Goal: Information Seeking & Learning: Learn about a topic

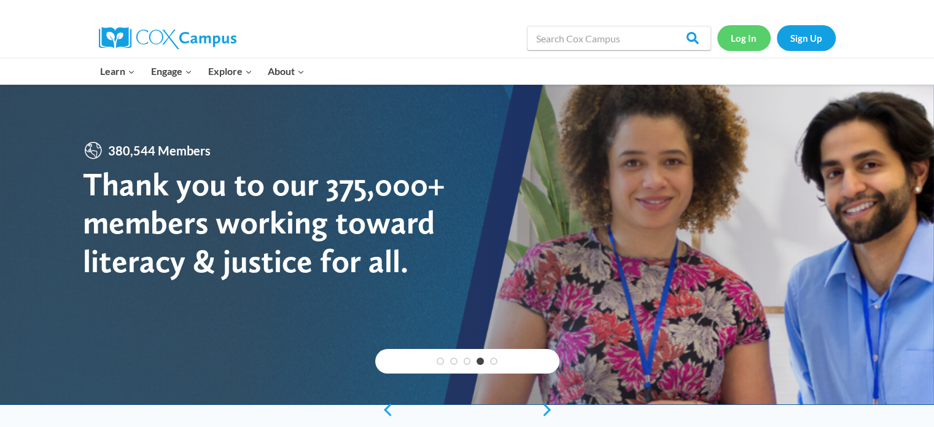
click at [733, 31] on link "Log In" at bounding box center [743, 37] width 53 height 25
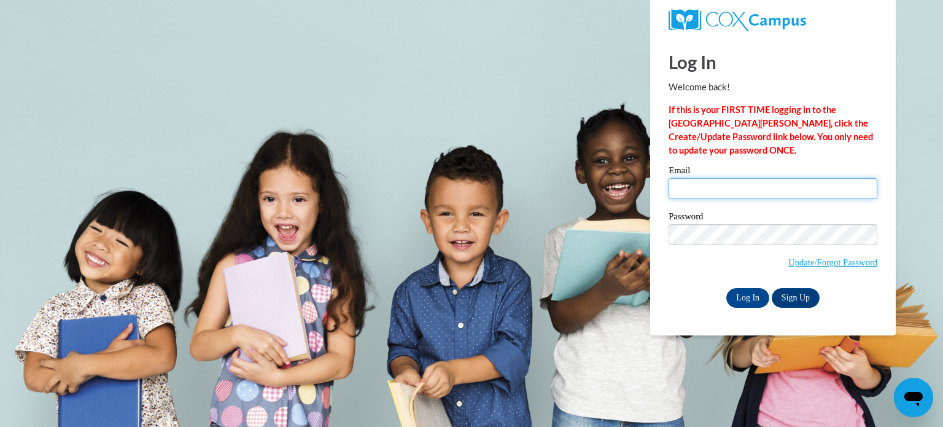
click at [719, 189] on input "Email" at bounding box center [773, 188] width 209 height 21
type input "cdegolier@durand.k12.wi.us"
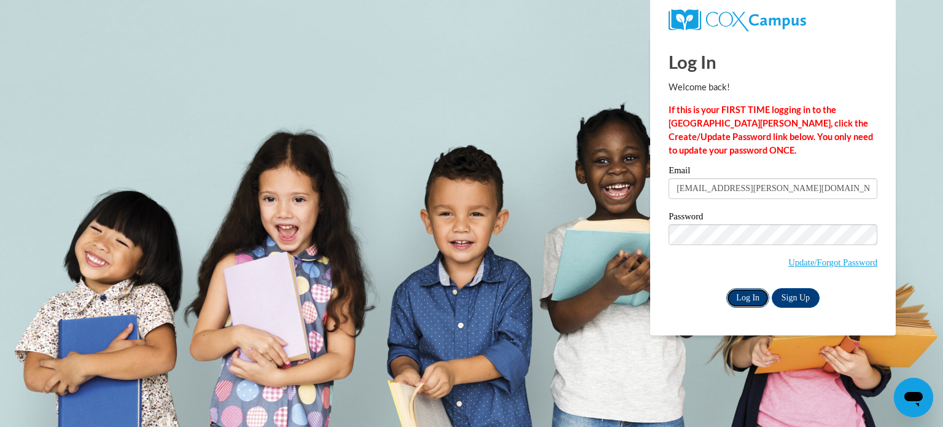
click at [747, 292] on input "Log In" at bounding box center [747, 298] width 43 height 20
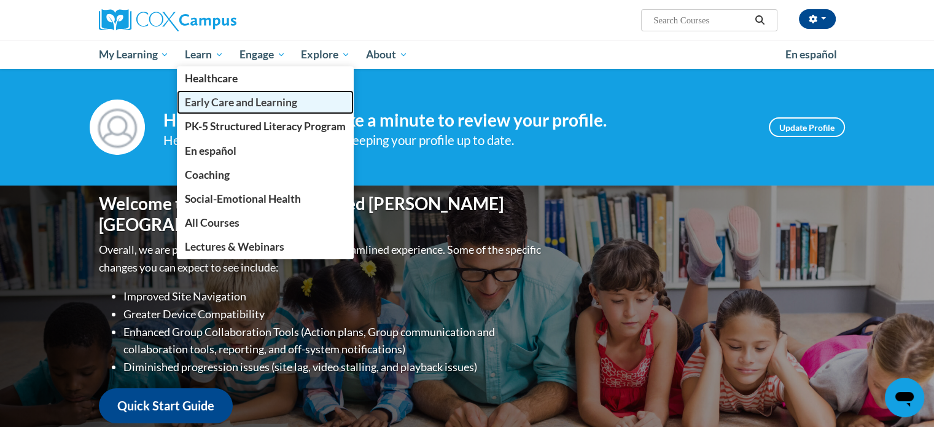
click at [244, 107] on span "Early Care and Learning" at bounding box center [241, 102] width 112 height 13
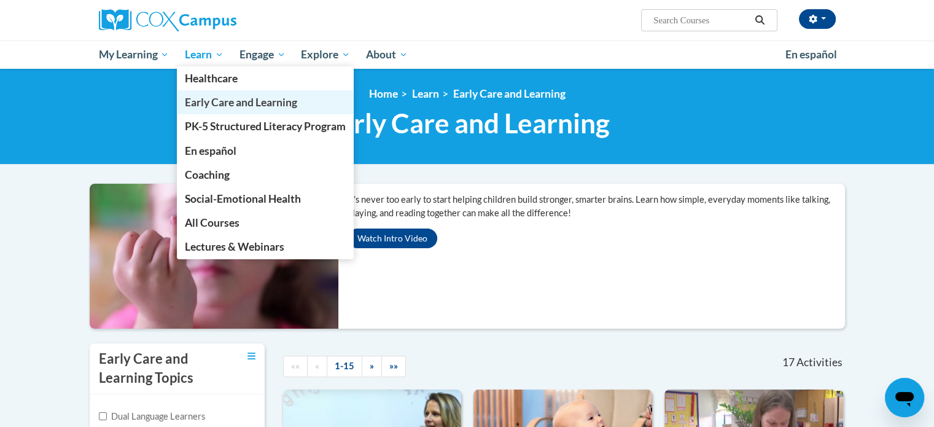
click at [202, 111] on link "Early Care and Learning" at bounding box center [265, 102] width 177 height 24
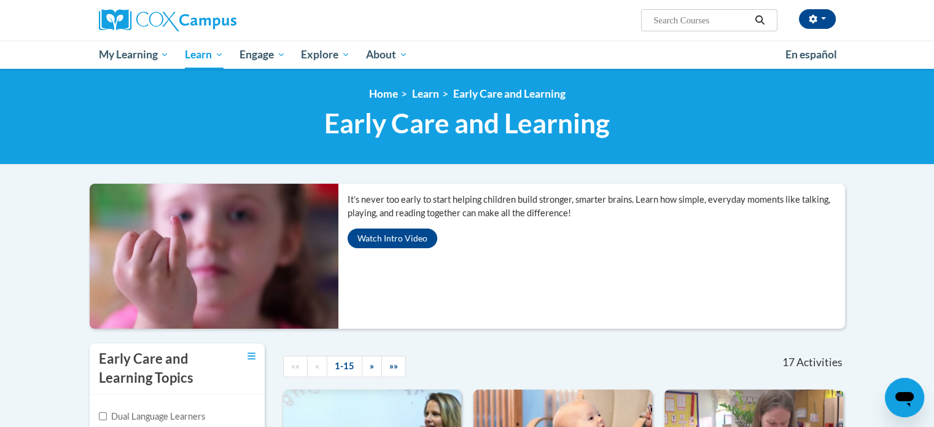
click at [409, 227] on div "It’s never too early to start helping children build stronger, smarter brains. …" at bounding box center [596, 221] width 516 height 74
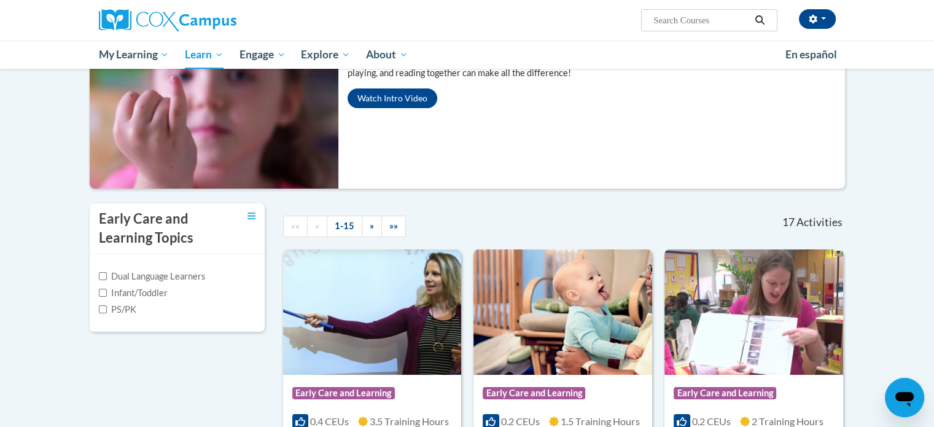
scroll to position [142, 0]
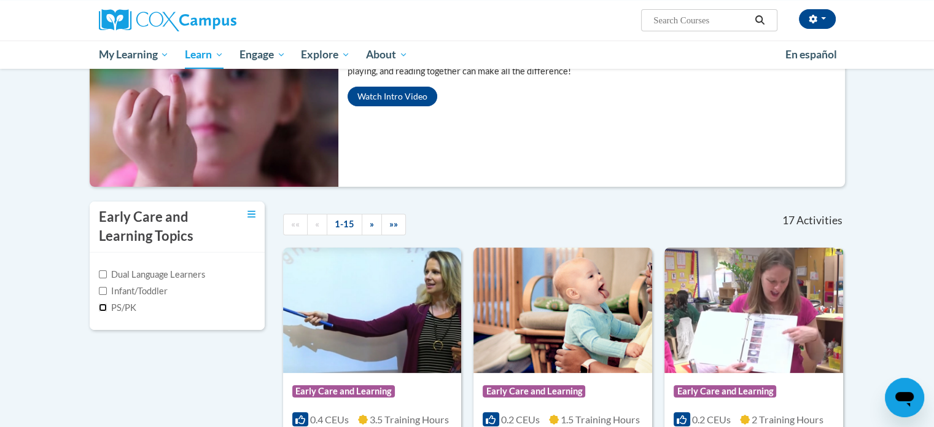
click at [103, 306] on input "PS/PK" at bounding box center [103, 307] width 8 height 8
checkbox input "true"
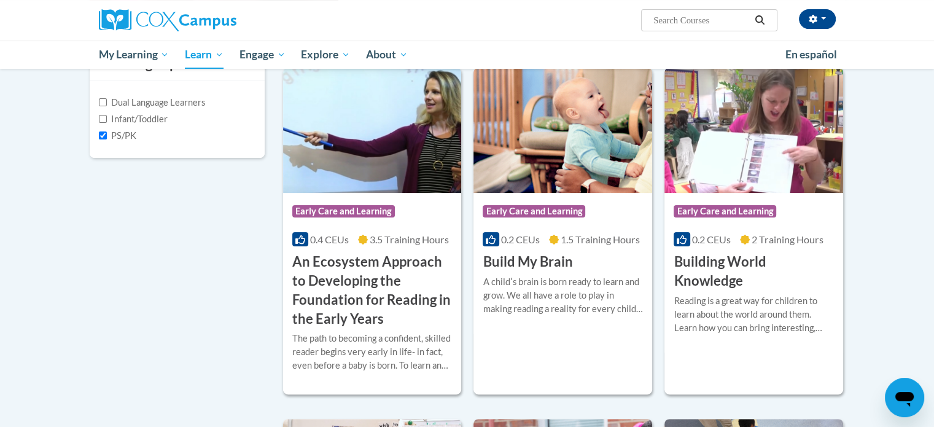
scroll to position [313, 0]
click at [385, 343] on div "The path to becoming a confident, skilled reader begins very early in life- in …" at bounding box center [372, 352] width 160 height 41
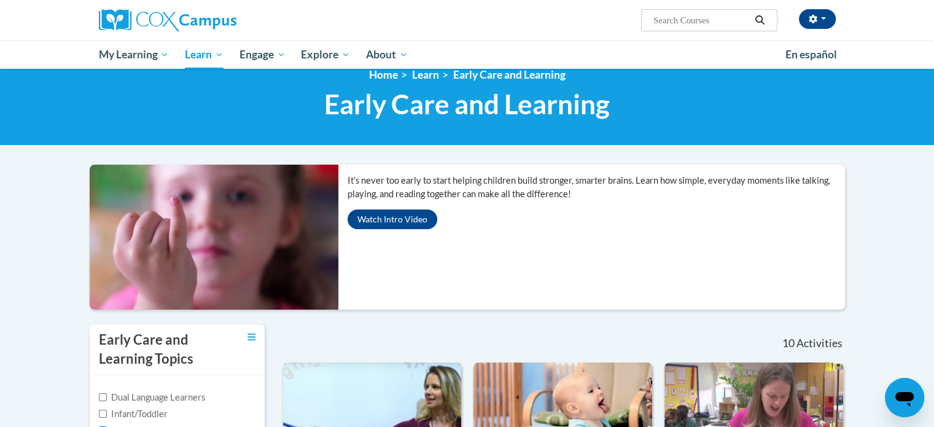
scroll to position [18, 0]
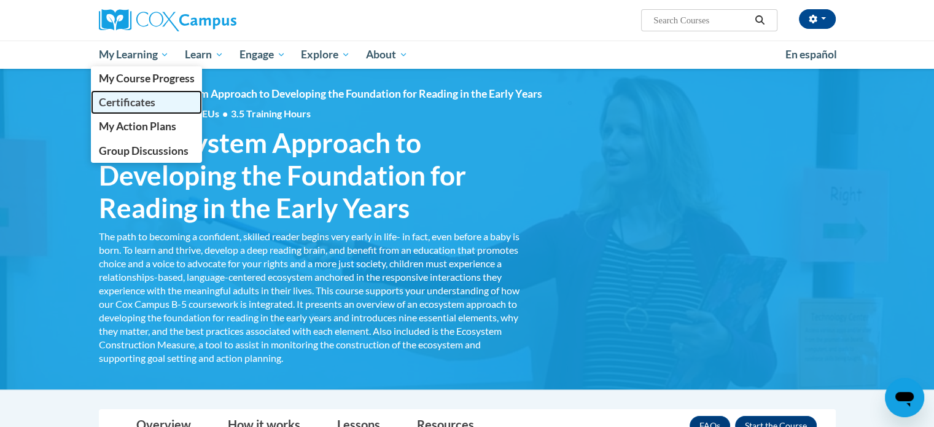
click at [134, 104] on span "Certificates" at bounding box center [126, 102] width 56 height 13
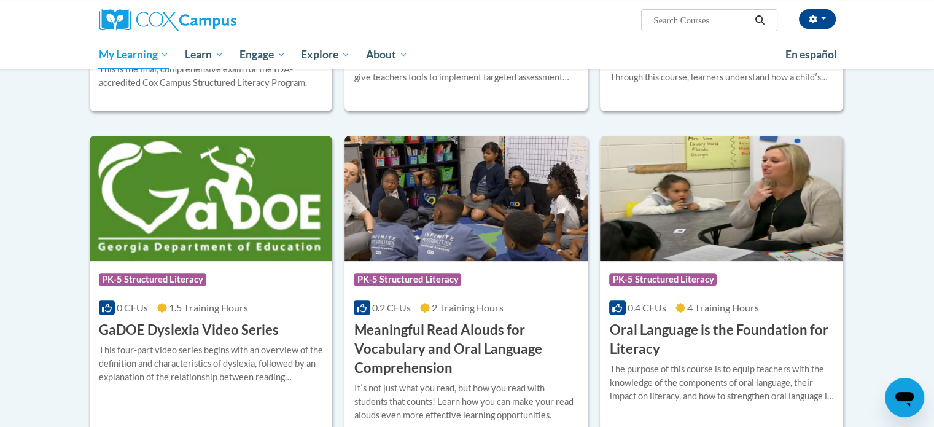
scroll to position [479, 0]
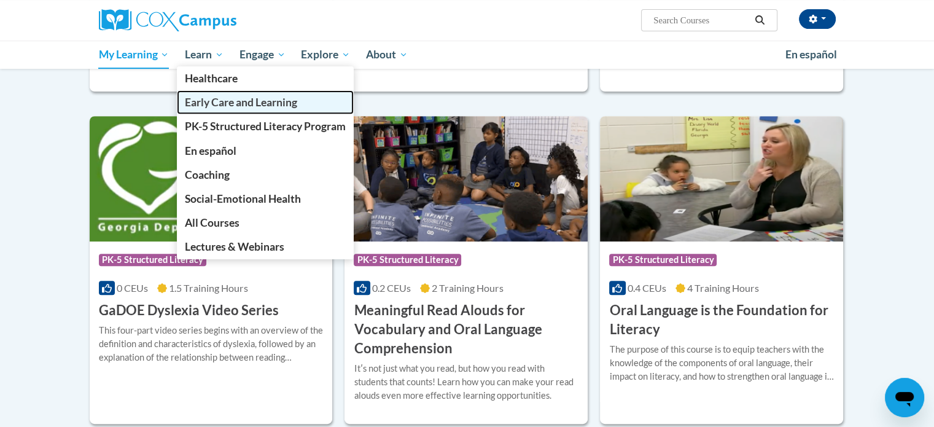
click at [238, 105] on span "Early Care and Learning" at bounding box center [241, 102] width 112 height 13
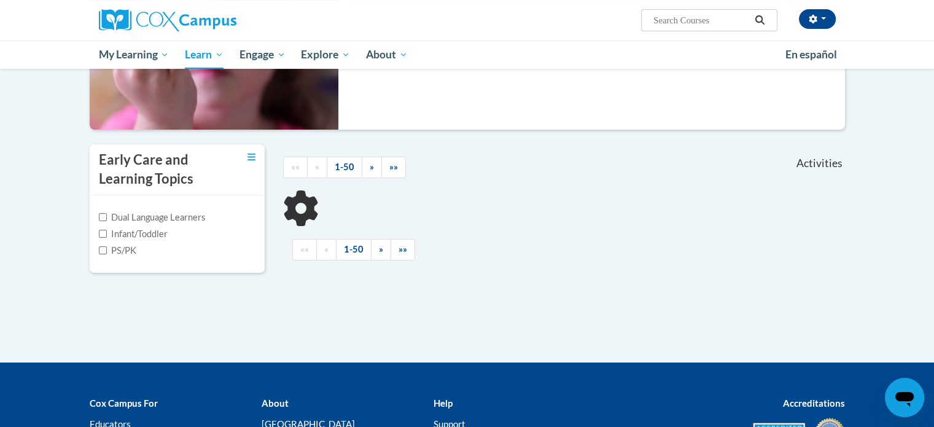
scroll to position [199, 0]
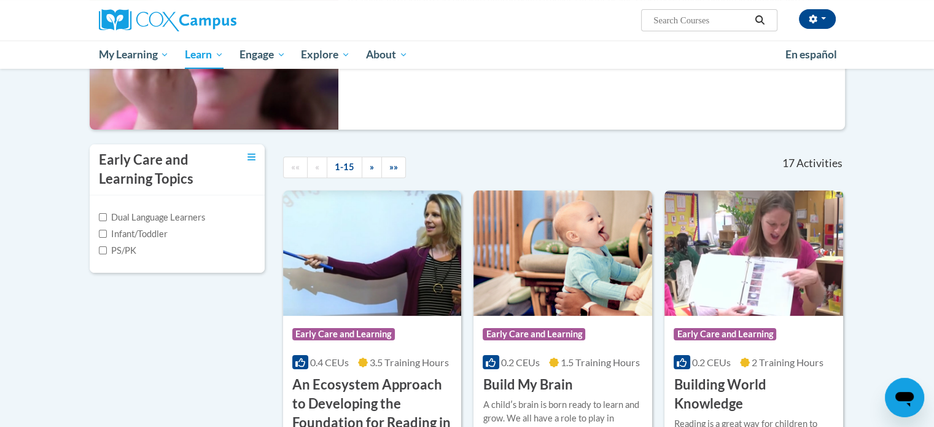
click at [104, 254] on label "PS/PK" at bounding box center [117, 251] width 37 height 14
click at [104, 254] on input "PS/PK" at bounding box center [103, 250] width 8 height 8
checkbox input "true"
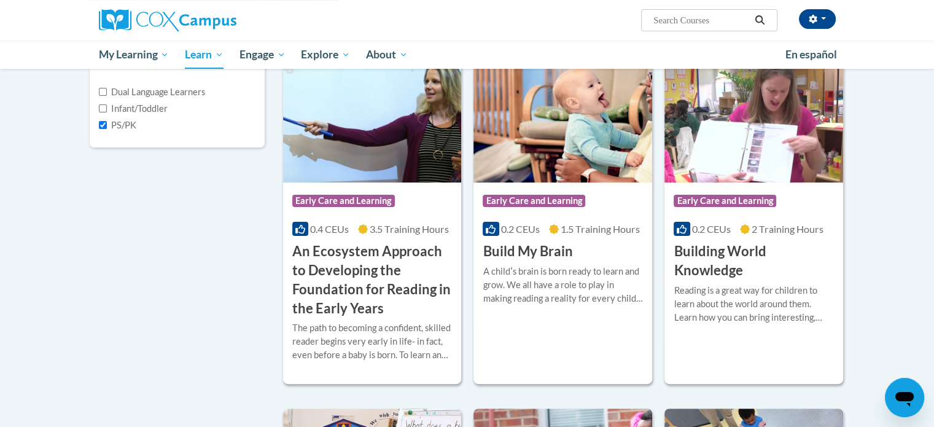
scroll to position [255, 0]
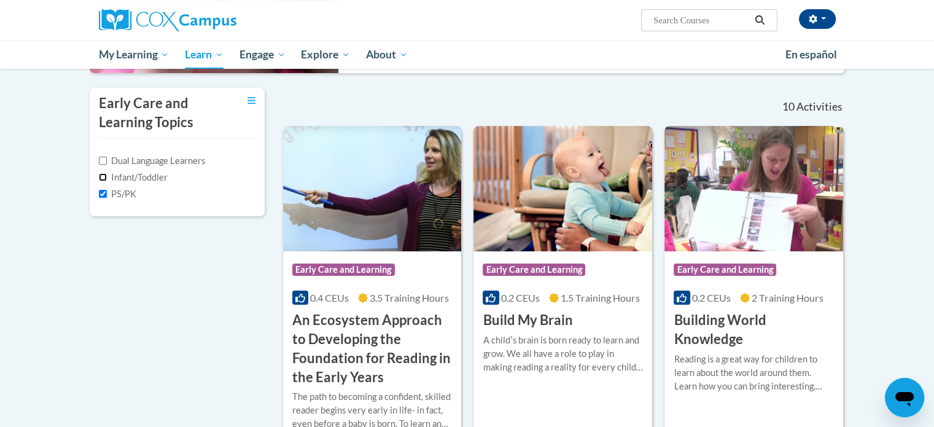
click at [101, 177] on input "Infant/Toddler" at bounding box center [103, 177] width 8 height 8
checkbox input "true"
click at [101, 187] on label "PS/PK" at bounding box center [117, 194] width 37 height 14
click at [101, 190] on input "PS/PK" at bounding box center [103, 194] width 8 height 8
checkbox input "false"
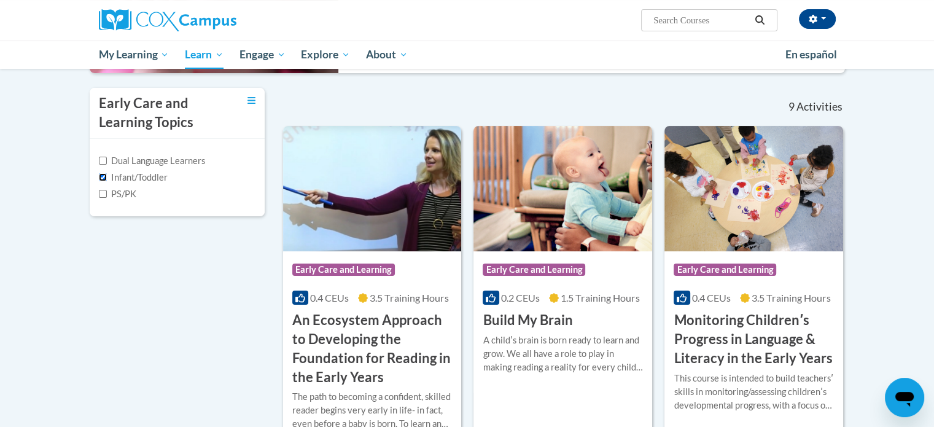
click at [103, 173] on input "Infant/Toddler" at bounding box center [103, 177] width 8 height 8
checkbox input "false"
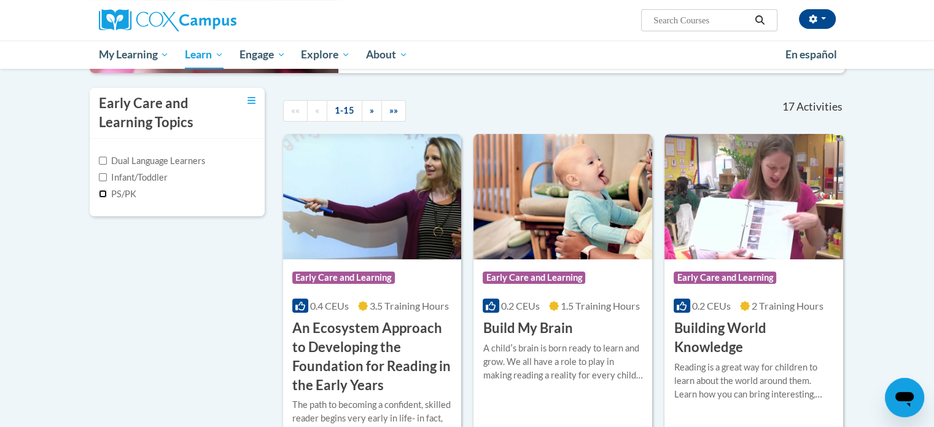
click at [103, 192] on input "PS/PK" at bounding box center [103, 194] width 8 height 8
checkbox input "true"
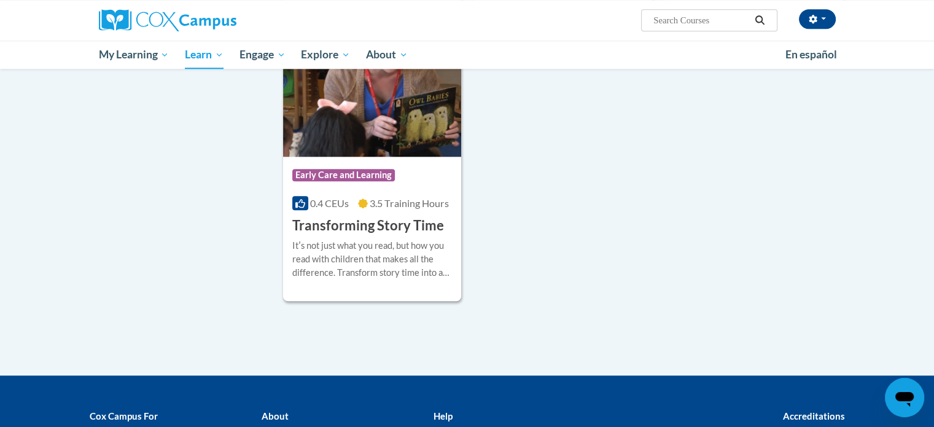
scroll to position [1351, 0]
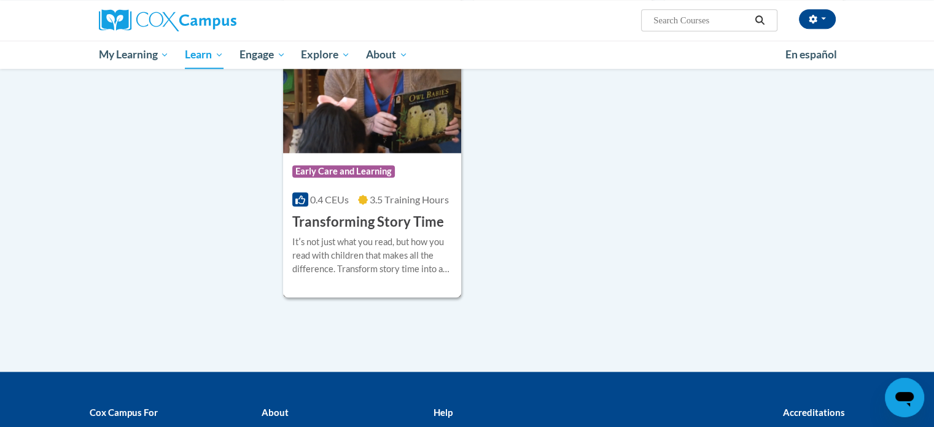
click at [413, 252] on div "Itʹs not just what you read, but how you read with children that makes all the …" at bounding box center [372, 255] width 160 height 41
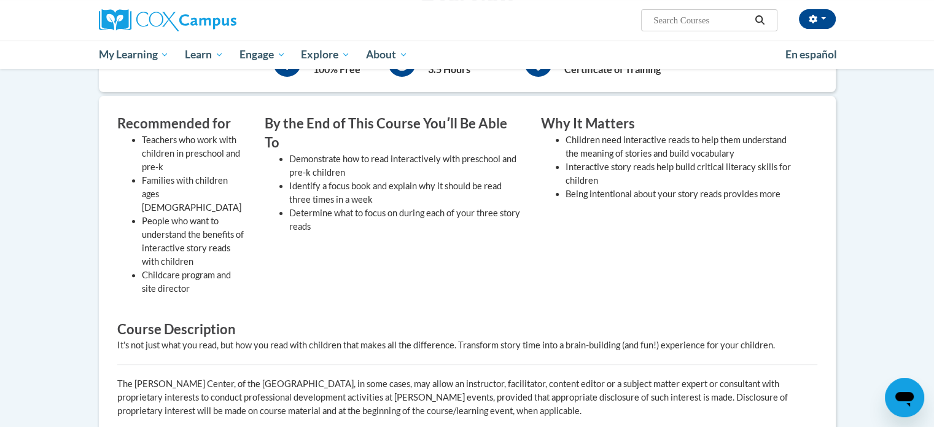
scroll to position [193, 0]
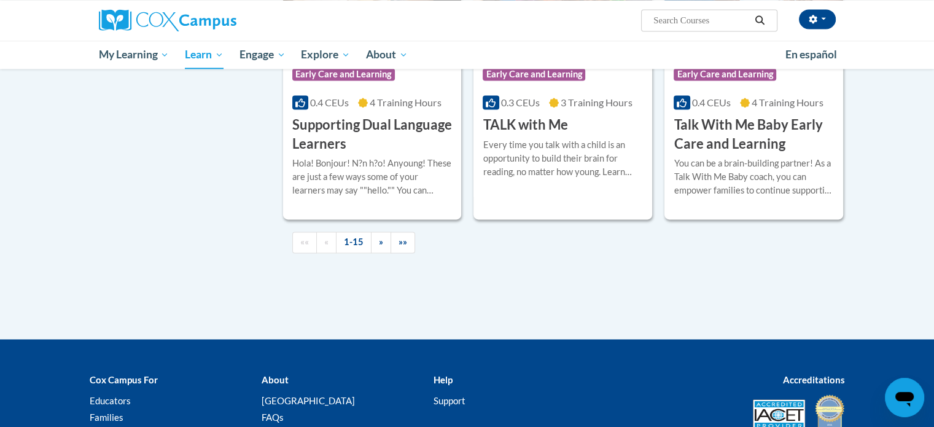
scroll to position [1862, 0]
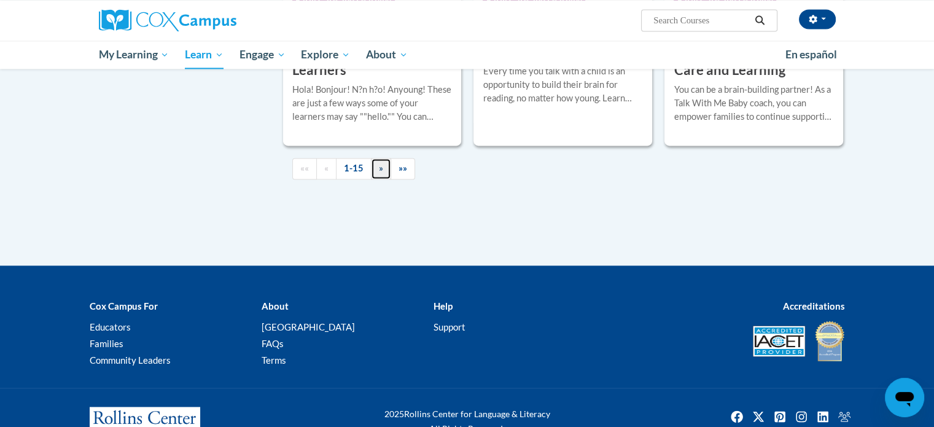
click at [383, 179] on link "»" at bounding box center [381, 168] width 20 height 21
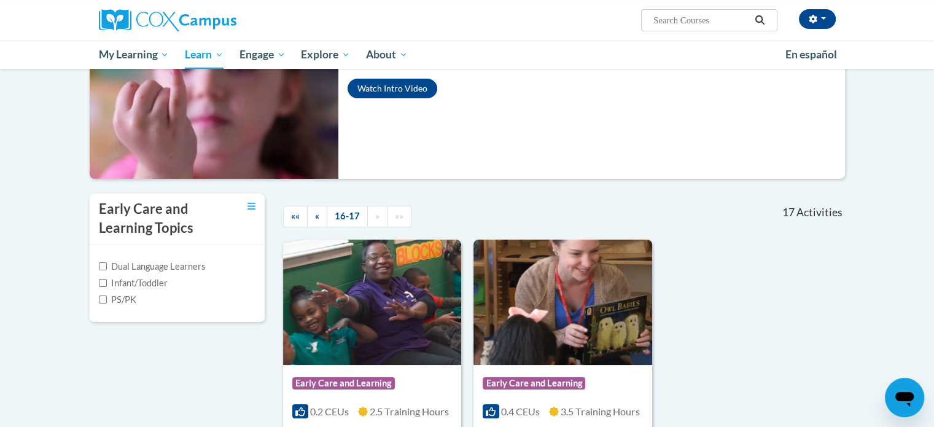
scroll to position [251, 0]
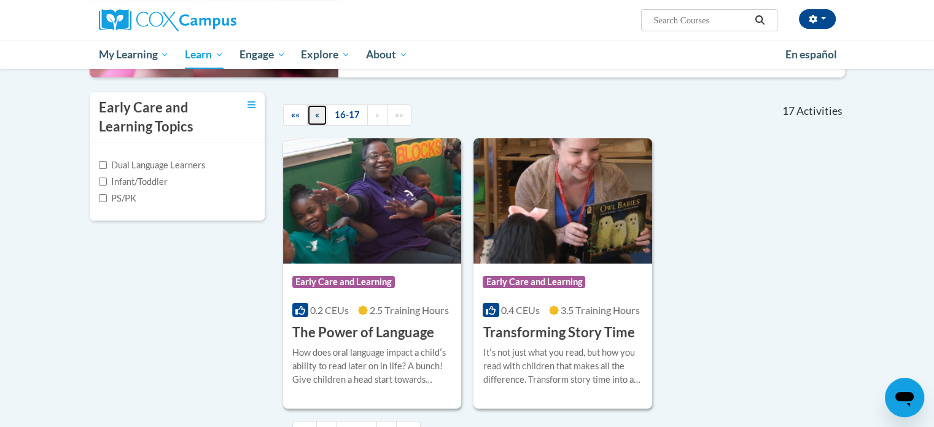
click at [317, 117] on span "«" at bounding box center [317, 114] width 4 height 10
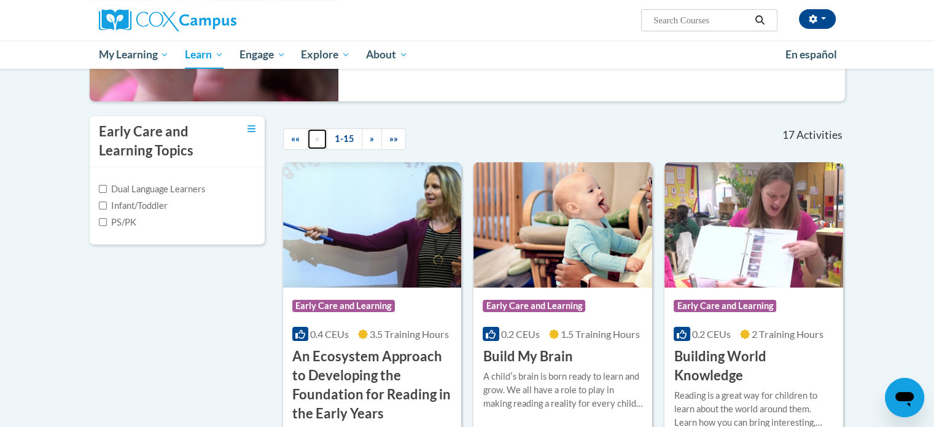
scroll to position [226, 0]
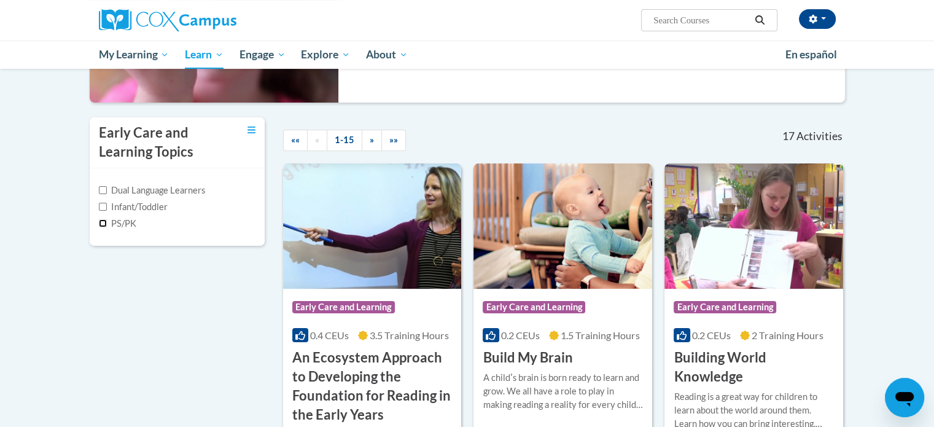
click at [101, 225] on input "PS/PK" at bounding box center [103, 223] width 8 height 8
checkbox input "true"
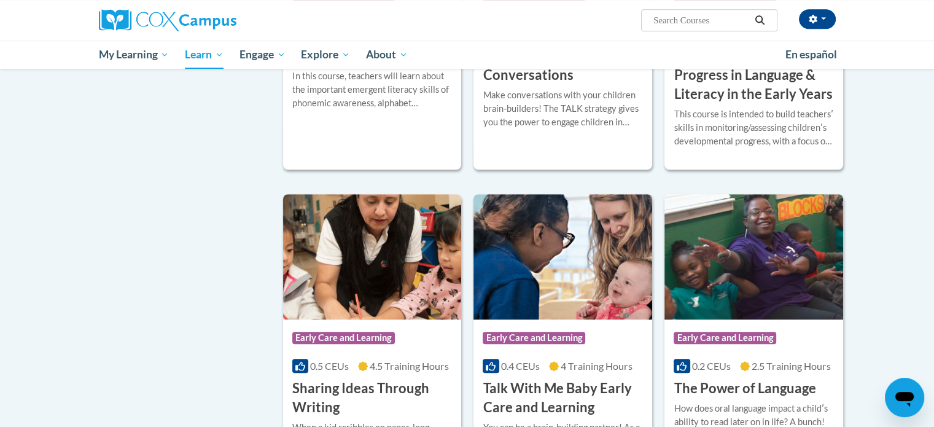
scroll to position [1070, 0]
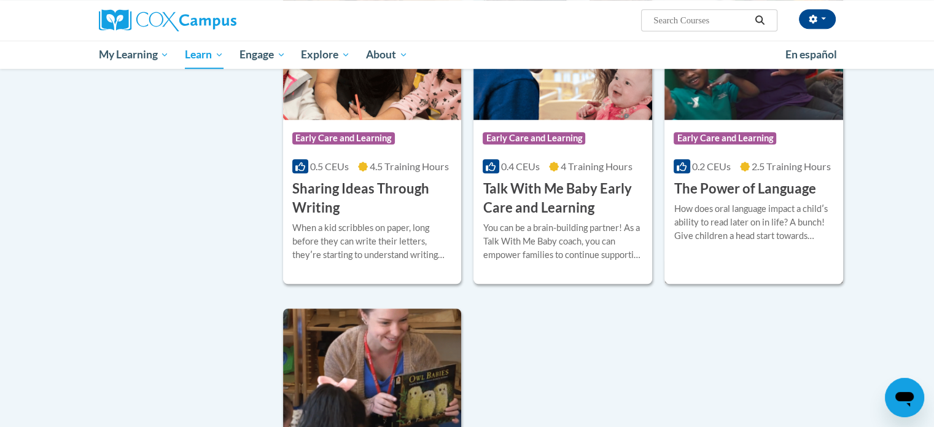
click at [753, 172] on div "0.2 CEUs 2.5 Training Hours" at bounding box center [754, 167] width 160 height 14
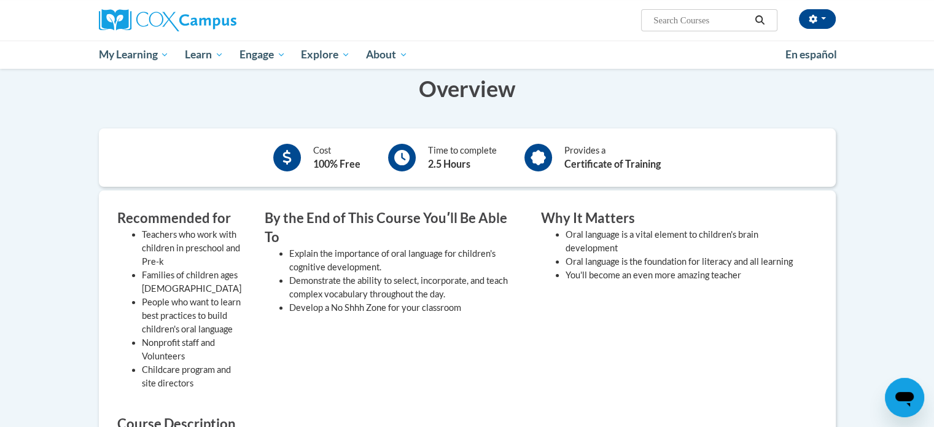
scroll to position [235, 0]
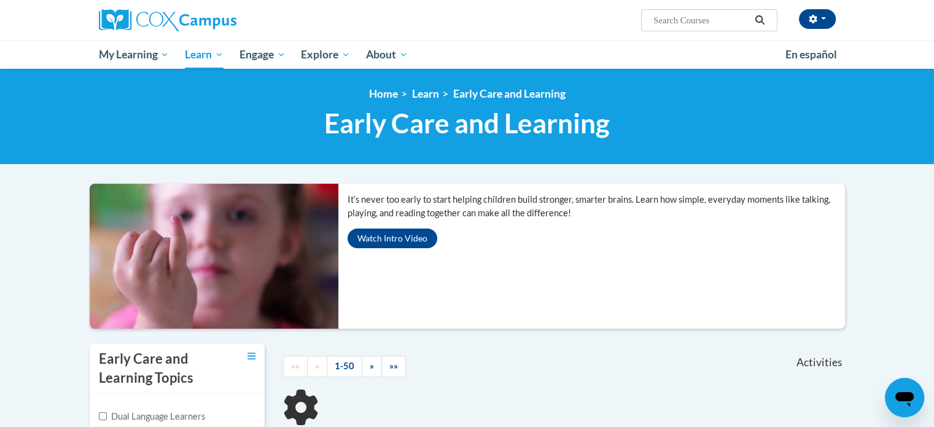
scroll to position [336, 0]
